Goal: Download file/media

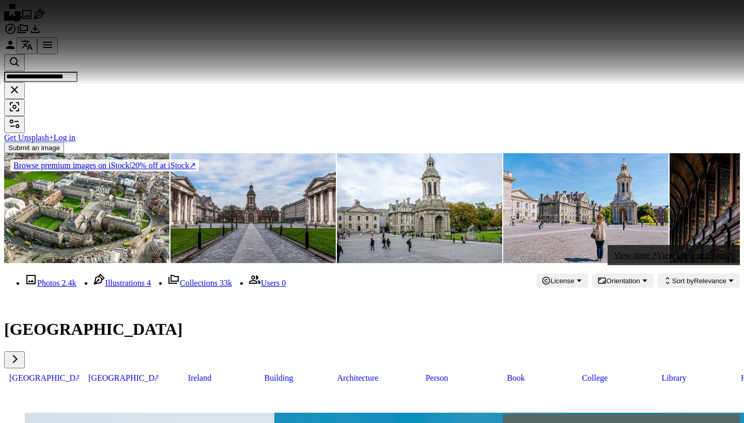
scroll to position [794, 0]
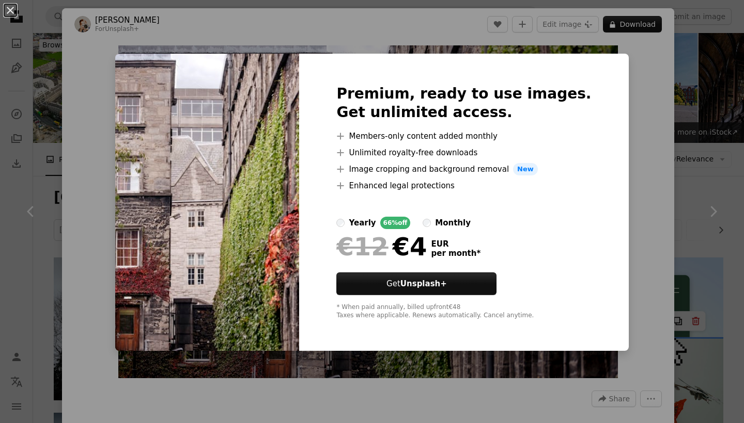
scroll to position [902, 0]
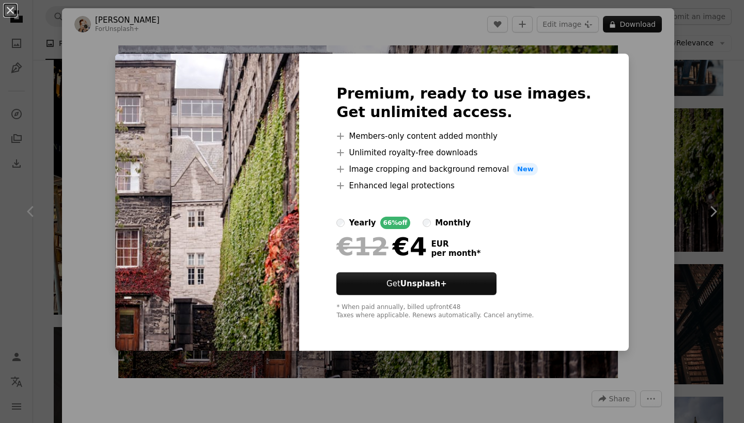
click at [596, 235] on div "Premium, ready to use images. Get unlimited access. A plus sign Members-only co…" at bounding box center [463, 202] width 329 height 297
click at [601, 60] on div "Premium, ready to use images. Get unlimited access. A plus sign Members-only co…" at bounding box center [463, 202] width 329 height 297
click at [17, 9] on button "An X shape" at bounding box center [10, 10] width 12 height 12
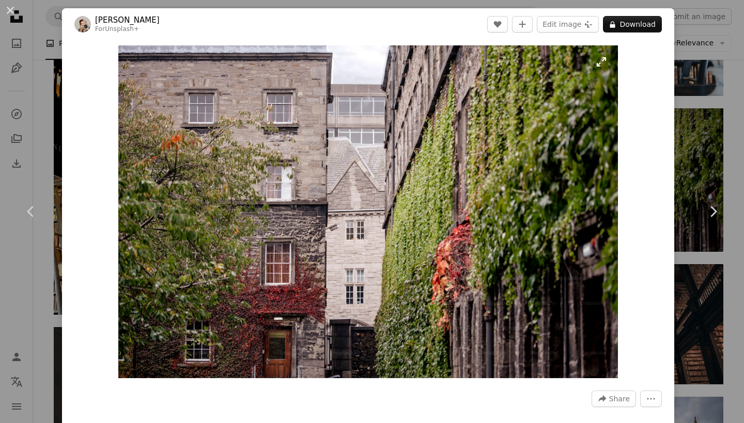
click at [612, 244] on img "Zoom in on this image" at bounding box center [367, 211] width 499 height 333
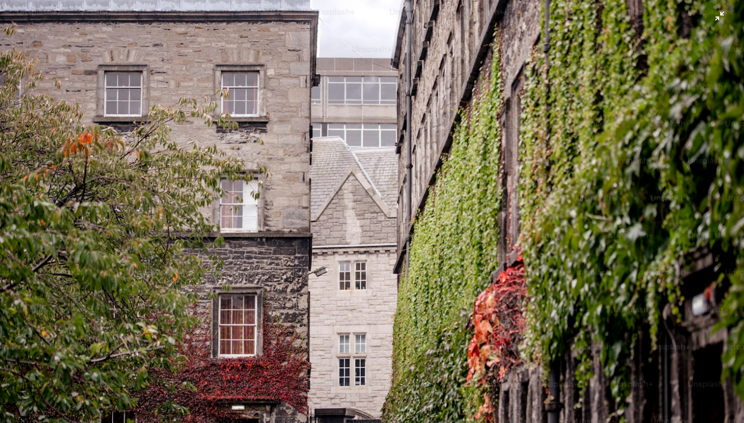
scroll to position [37, 0]
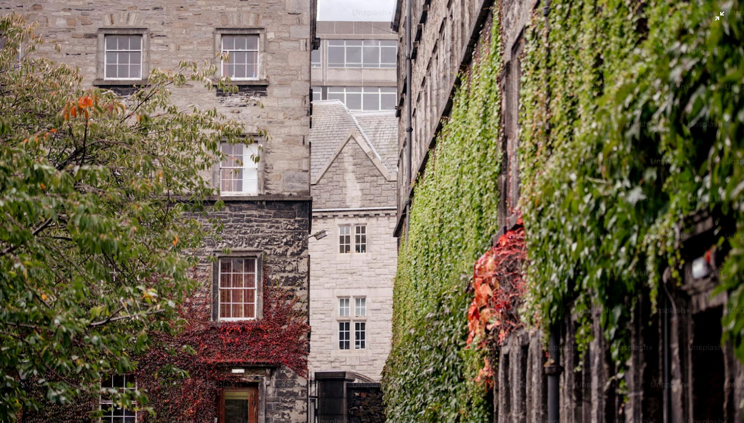
click at [537, 269] on img "Zoom out on this image" at bounding box center [371, 211] width 745 height 497
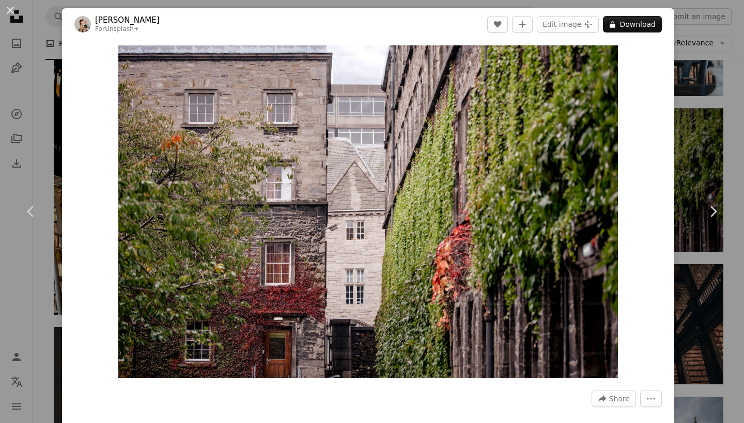
click at [661, 406] on button "More Actions" at bounding box center [651, 399] width 22 height 17
click at [644, 247] on dialog "An X shape Chevron left Chevron right [PERSON_NAME] For Unsplash+ A heart A plu…" at bounding box center [372, 211] width 744 height 423
click at [638, 26] on button "A lock Download" at bounding box center [632, 24] width 59 height 17
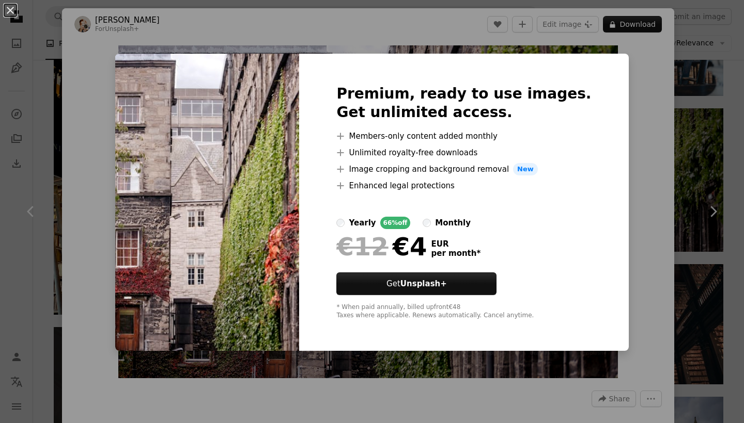
click at [605, 100] on div "An X shape Premium, ready to use images. Get unlimited access. A plus sign Memb…" at bounding box center [372, 211] width 744 height 423
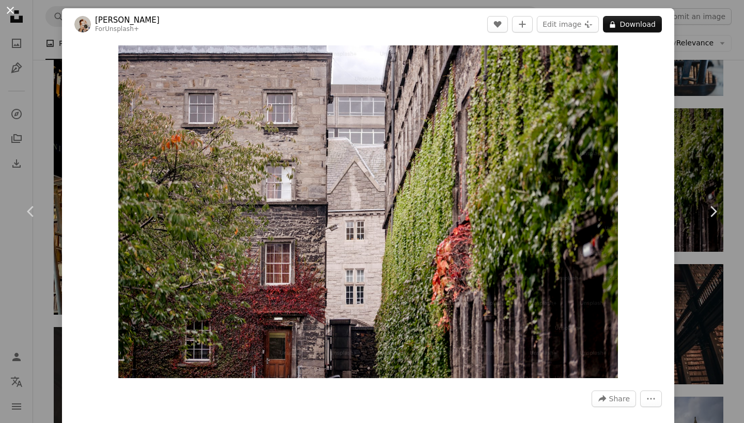
click at [8, 7] on button "An X shape" at bounding box center [10, 10] width 12 height 12
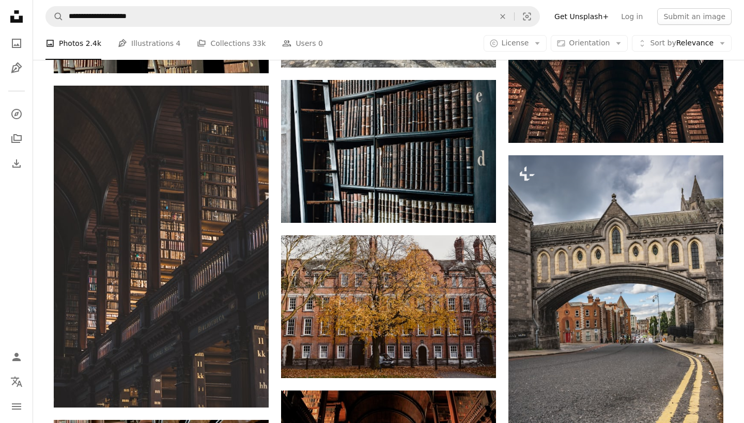
scroll to position [1150, 0]
